Goal: Find specific page/section: Find specific page/section

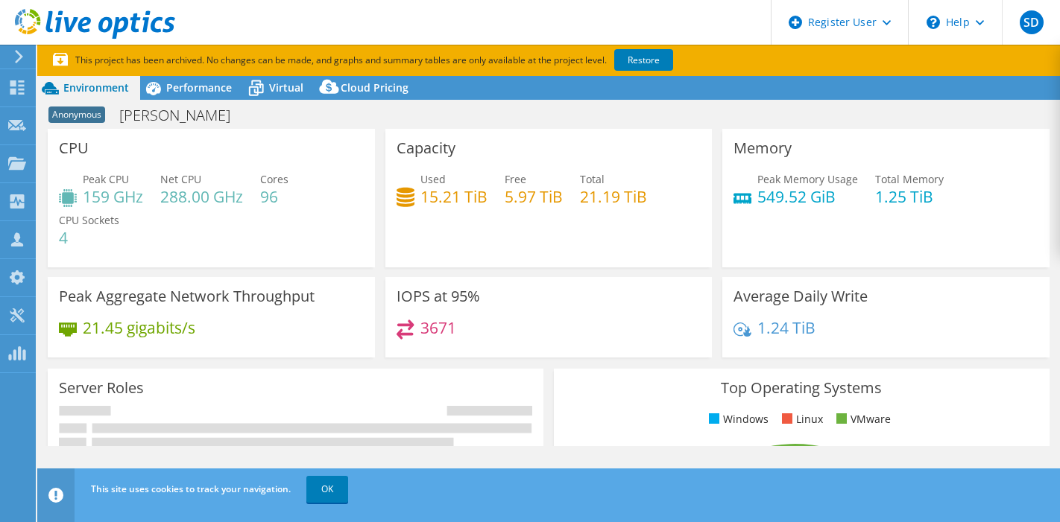
select select "USD"
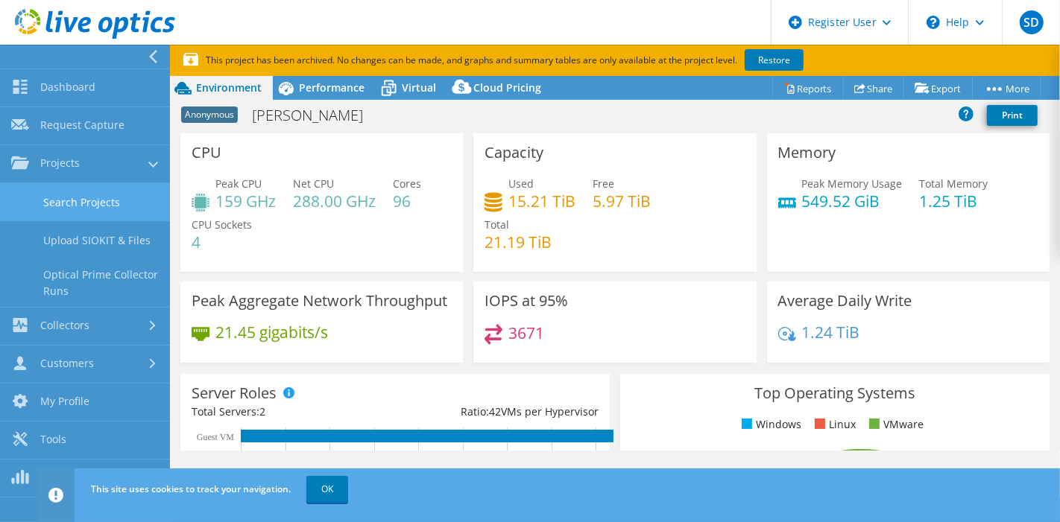
click at [47, 209] on link "Search Projects" at bounding box center [85, 202] width 170 height 38
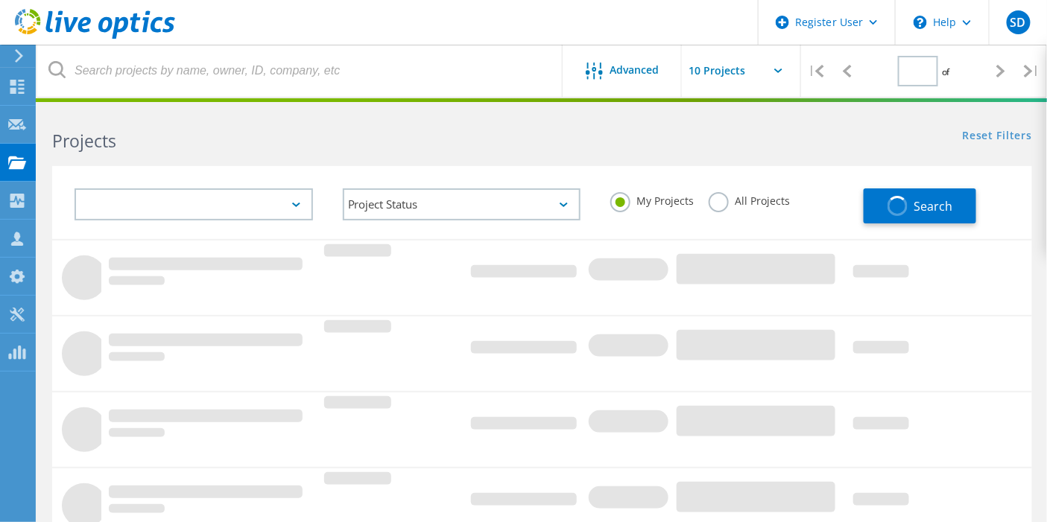
type input "1"
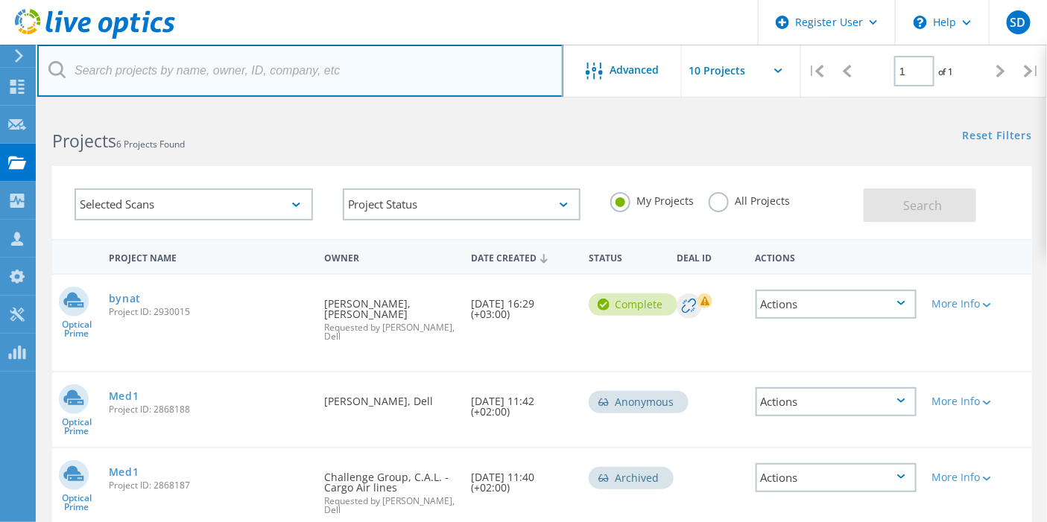
click at [411, 73] on input "text" at bounding box center [300, 71] width 526 height 52
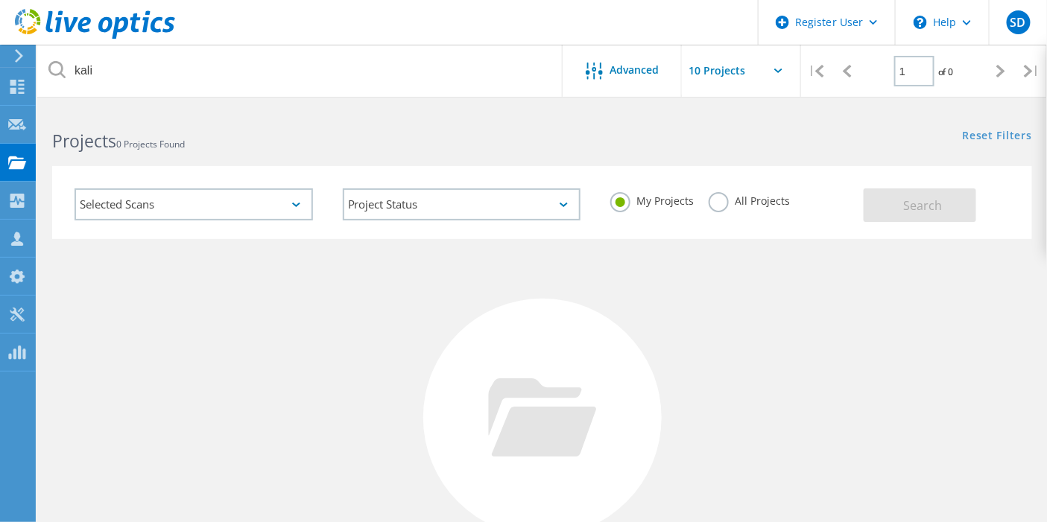
click at [727, 205] on label "All Projects" at bounding box center [749, 199] width 81 height 14
click at [0, 0] on input "All Projects" at bounding box center [0, 0] width 0 height 0
click at [881, 206] on button "Search" at bounding box center [920, 206] width 113 height 34
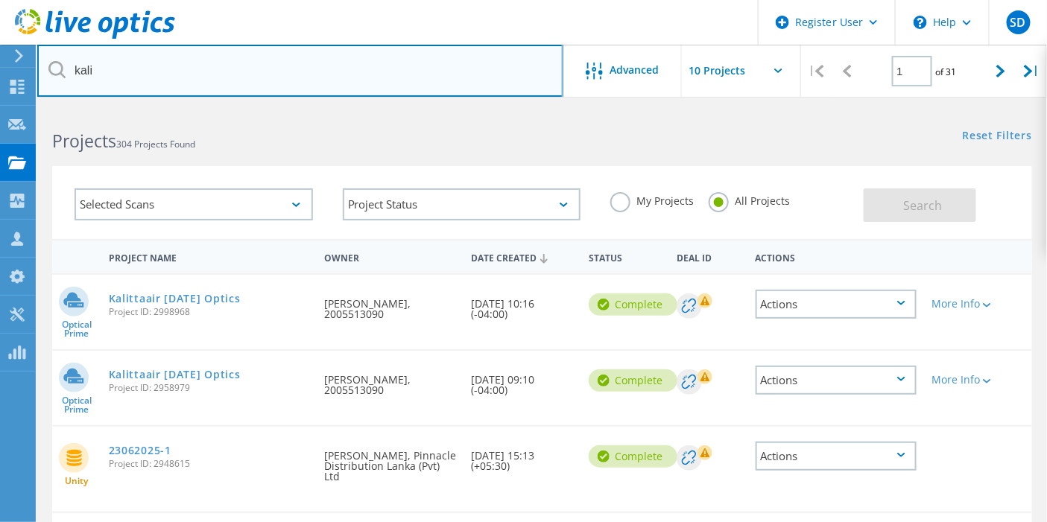
click at [177, 68] on input "kali" at bounding box center [300, 71] width 526 height 52
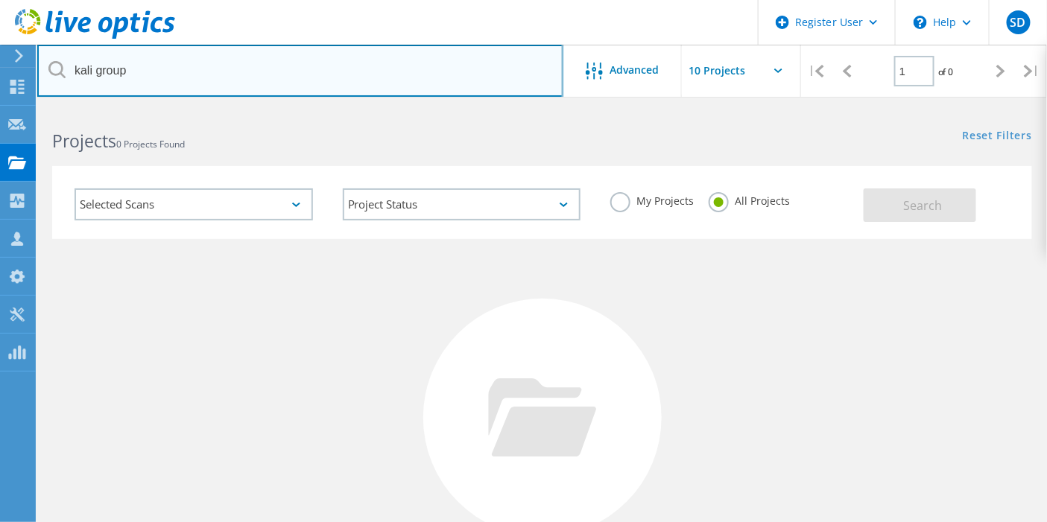
click at [94, 68] on input "kali group" at bounding box center [300, 71] width 526 height 52
type input "kali-group"
